Goal: Connect with others: Connect with others

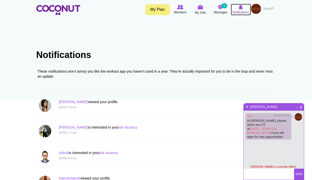
click at [244, 10] on span "Notifications" at bounding box center [241, 12] width 16 height 5
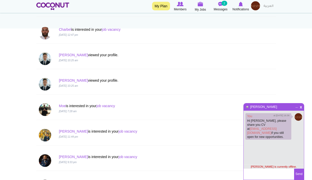
scroll to position [76, 0]
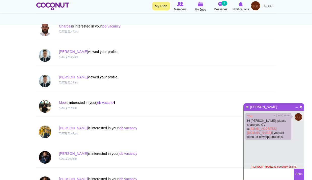
click at [107, 102] on link "job vacancy" at bounding box center [105, 103] width 19 height 4
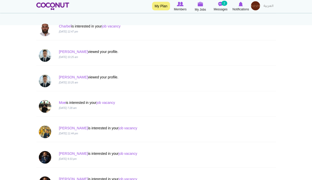
click at [63, 104] on link "Moe" at bounding box center [62, 103] width 7 height 4
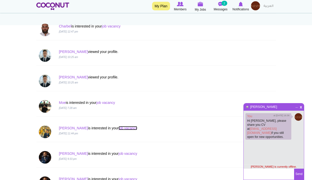
click at [119, 129] on link "job vacancy" at bounding box center [128, 128] width 19 height 4
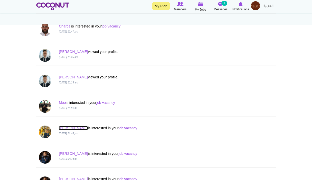
click at [62, 128] on link "[PERSON_NAME]" at bounding box center [73, 128] width 29 height 4
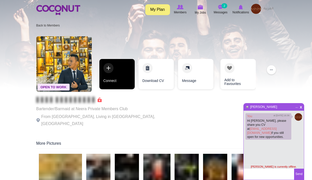
click at [123, 73] on link "Connect" at bounding box center [116, 74] width 35 height 30
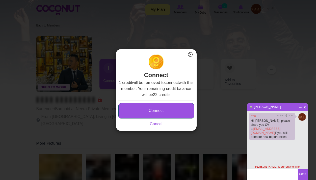
click at [149, 108] on button "Connect" at bounding box center [156, 110] width 76 height 15
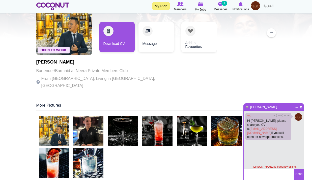
scroll to position [76, 0]
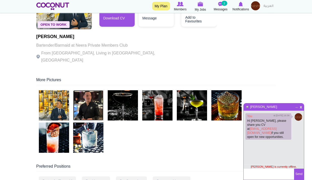
click at [92, 98] on img at bounding box center [88, 105] width 30 height 30
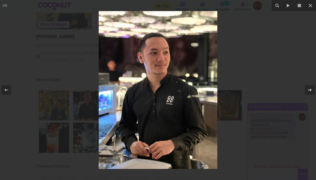
click at [312, 90] on icon at bounding box center [310, 90] width 6 height 6
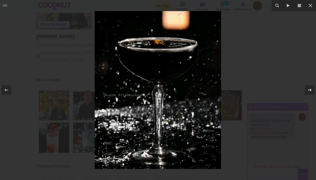
click at [312, 90] on icon at bounding box center [310, 90] width 6 height 6
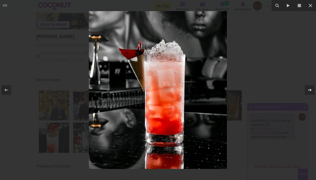
click at [312, 90] on icon at bounding box center [310, 90] width 6 height 6
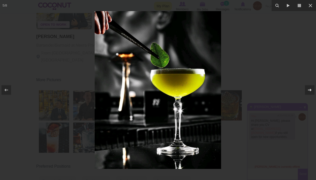
click at [312, 90] on icon at bounding box center [310, 90] width 6 height 6
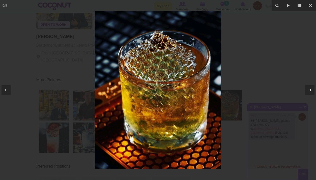
click at [311, 90] on icon at bounding box center [310, 90] width 4 height 3
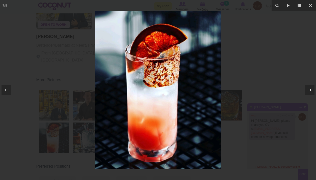
click at [311, 90] on icon at bounding box center [310, 90] width 4 height 3
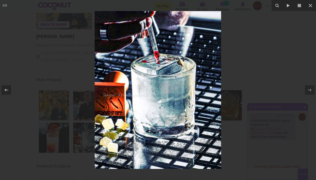
click at [266, 70] on div at bounding box center [158, 90] width 316 height 180
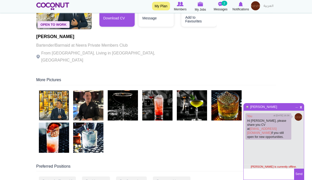
click at [60, 102] on img at bounding box center [54, 105] width 30 height 30
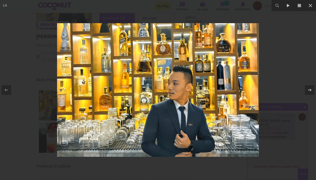
click at [24, 41] on div at bounding box center [158, 90] width 316 height 180
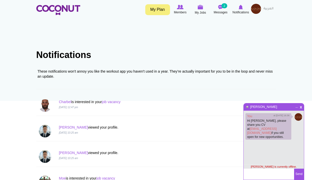
scroll to position [101, 0]
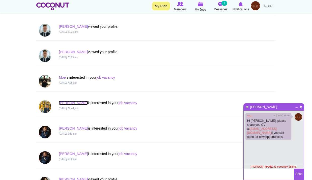
click at [61, 104] on link "[PERSON_NAME]" at bounding box center [73, 103] width 29 height 4
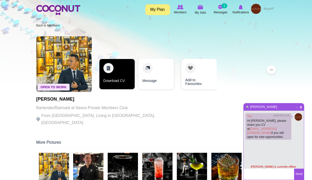
click at [118, 82] on link "Download CV" at bounding box center [116, 74] width 35 height 30
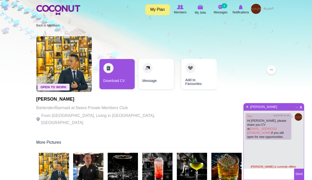
click at [251, 12] on img at bounding box center [256, 9] width 10 height 10
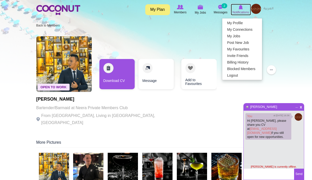
click at [243, 12] on span "Notifications" at bounding box center [241, 12] width 16 height 5
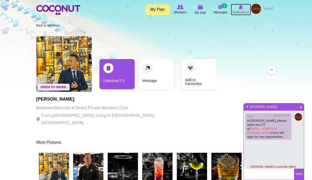
click at [244, 12] on span "Notifications" at bounding box center [241, 12] width 16 height 5
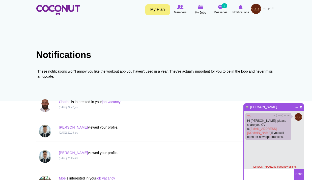
click at [301, 107] on span "x" at bounding box center [301, 107] width 4 height 4
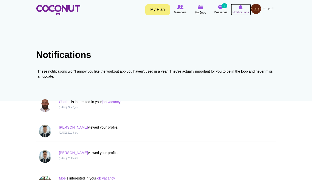
click at [243, 8] on img at bounding box center [241, 7] width 4 height 5
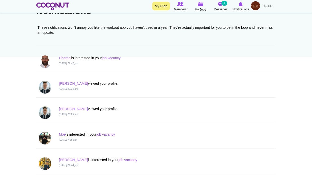
scroll to position [101, 0]
